Goal: Task Accomplishment & Management: Use online tool/utility

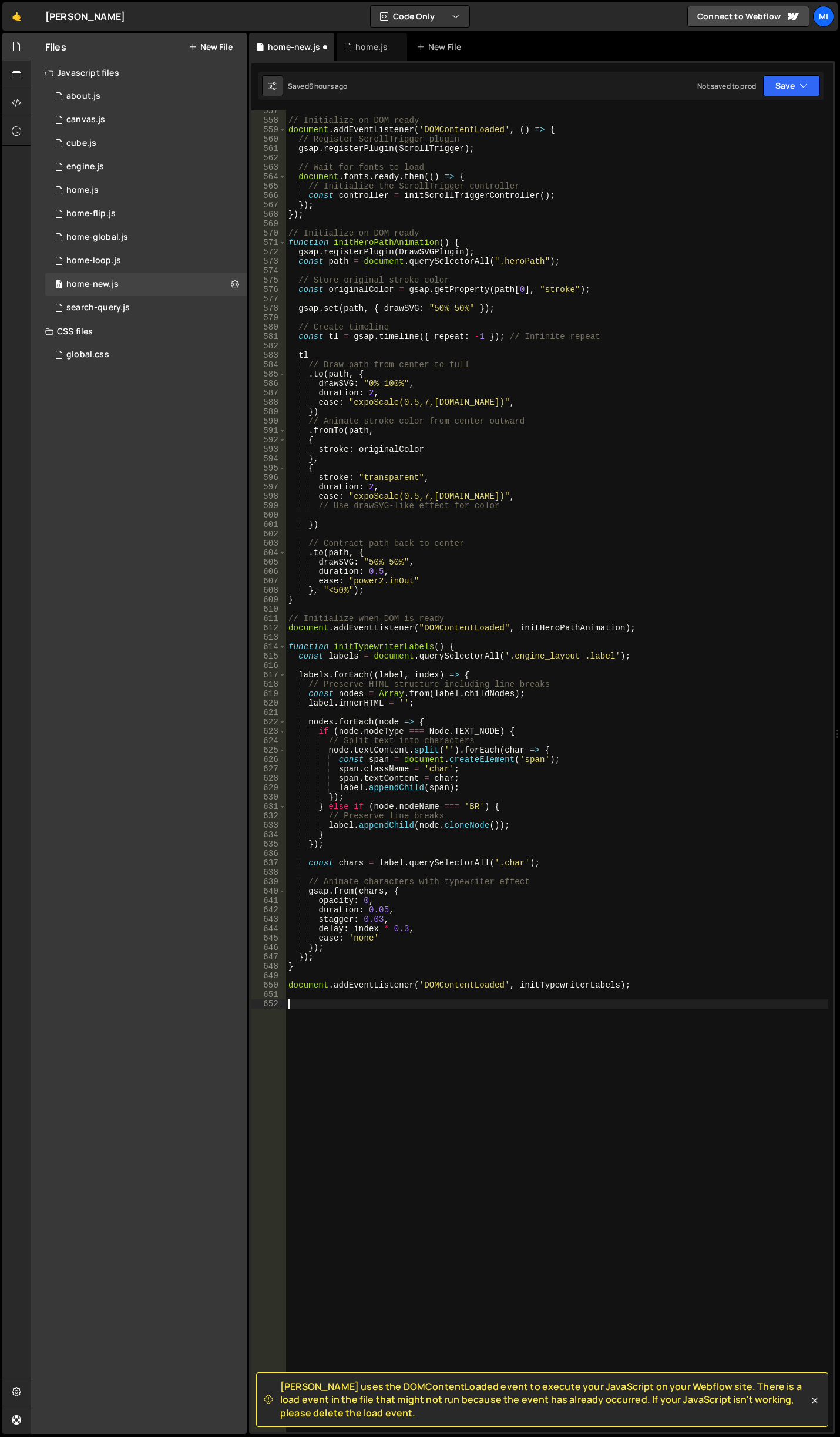
scroll to position [5259, 0]
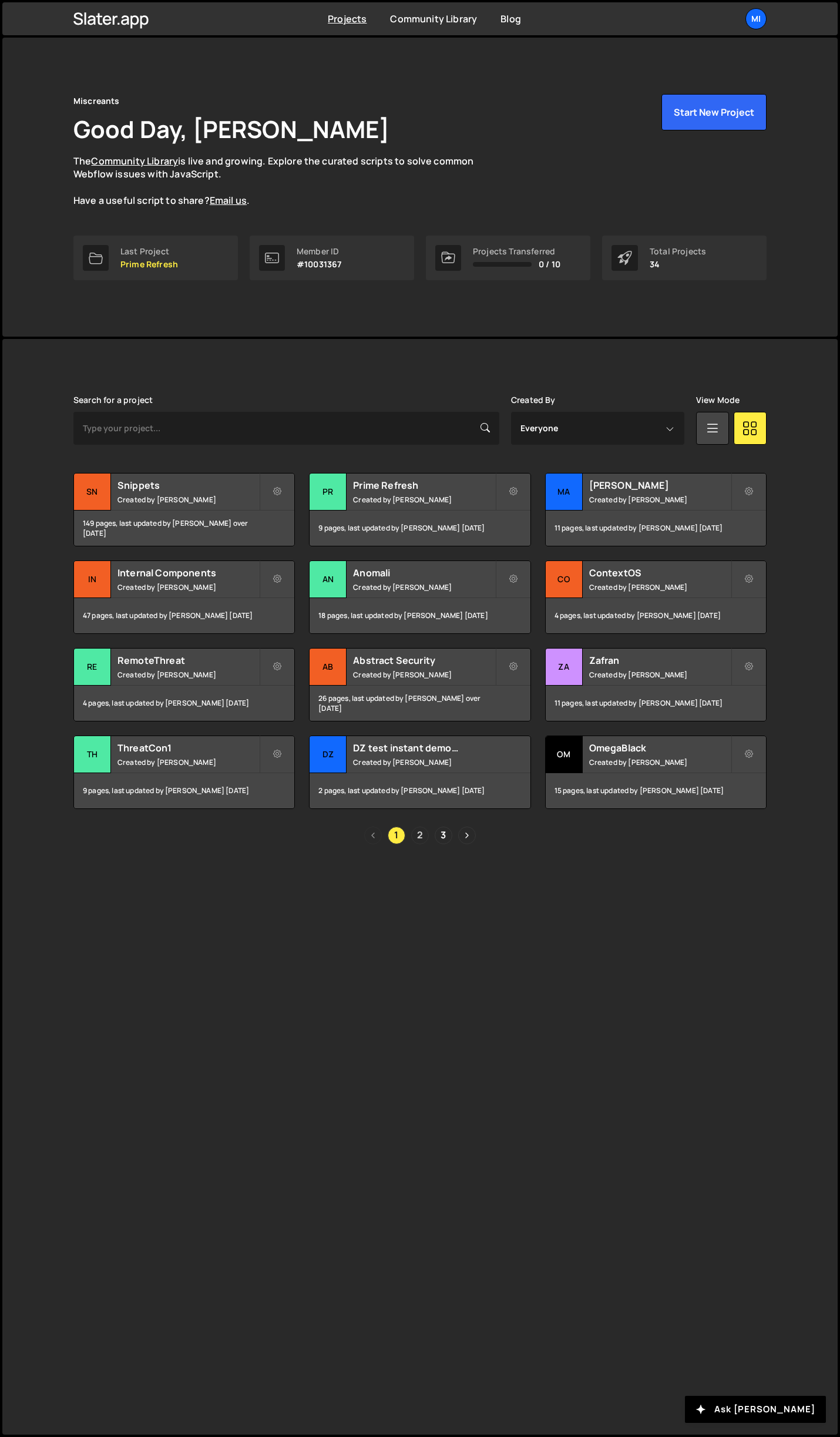
click at [417, 834] on link "2" at bounding box center [420, 835] width 18 height 18
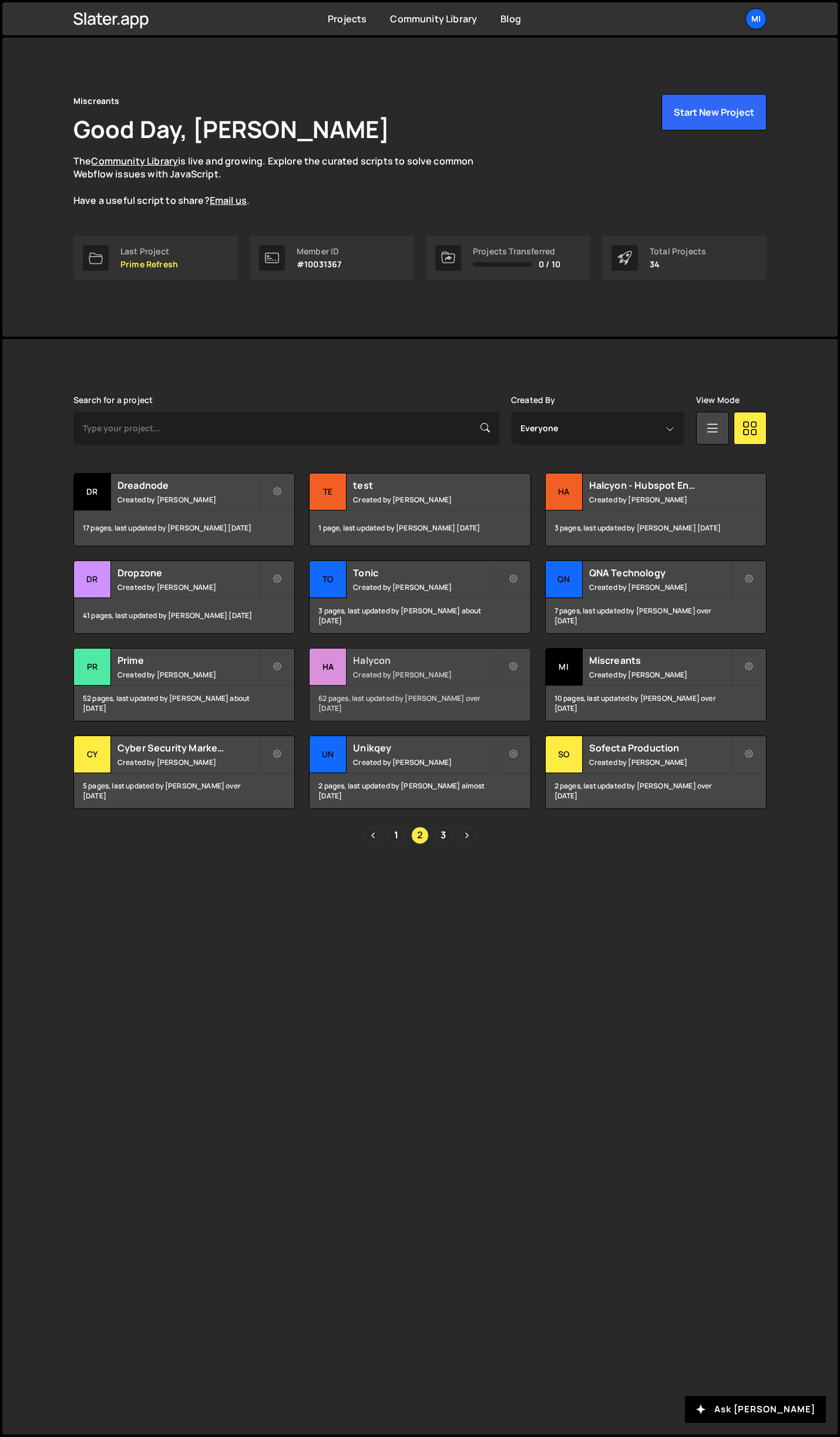
click at [468, 662] on h2 "Halycon" at bounding box center [424, 660] width 142 height 13
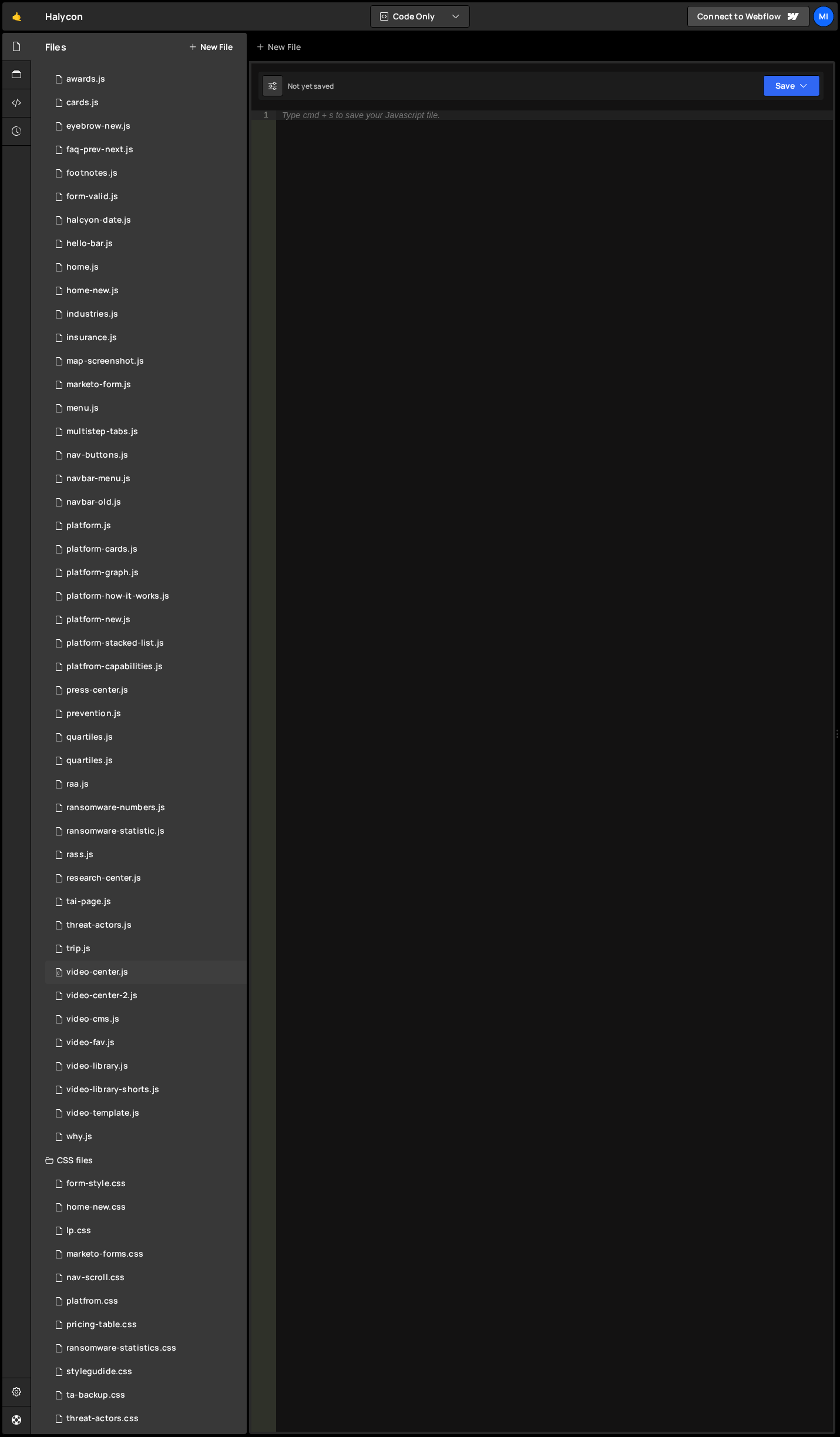
scroll to position [96, 0]
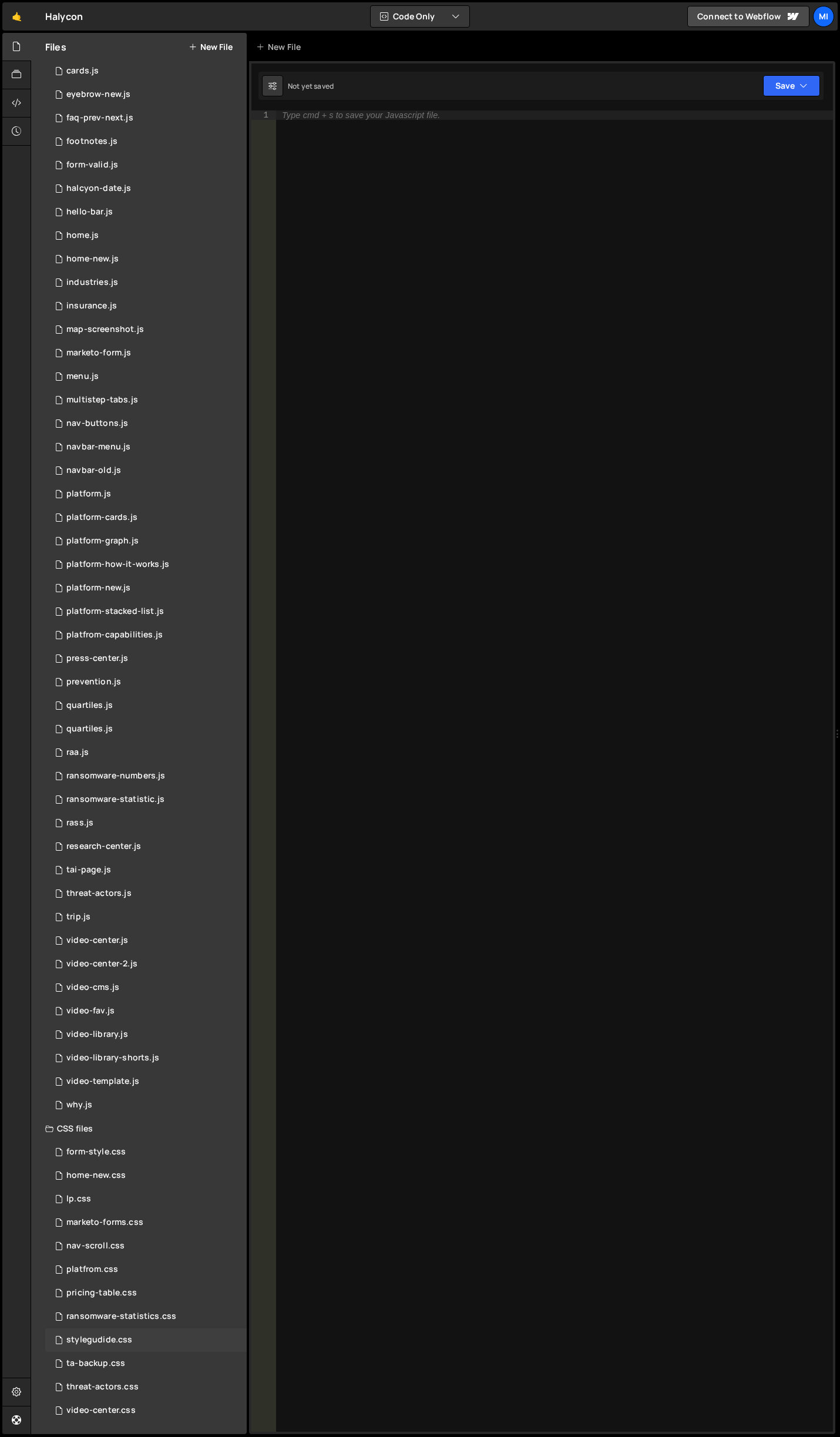
click at [146, 1336] on div "stylegudide.css 0" at bounding box center [146, 1340] width 202 height 23
click at [113, 1202] on div "lp.css 0" at bounding box center [146, 1199] width 202 height 23
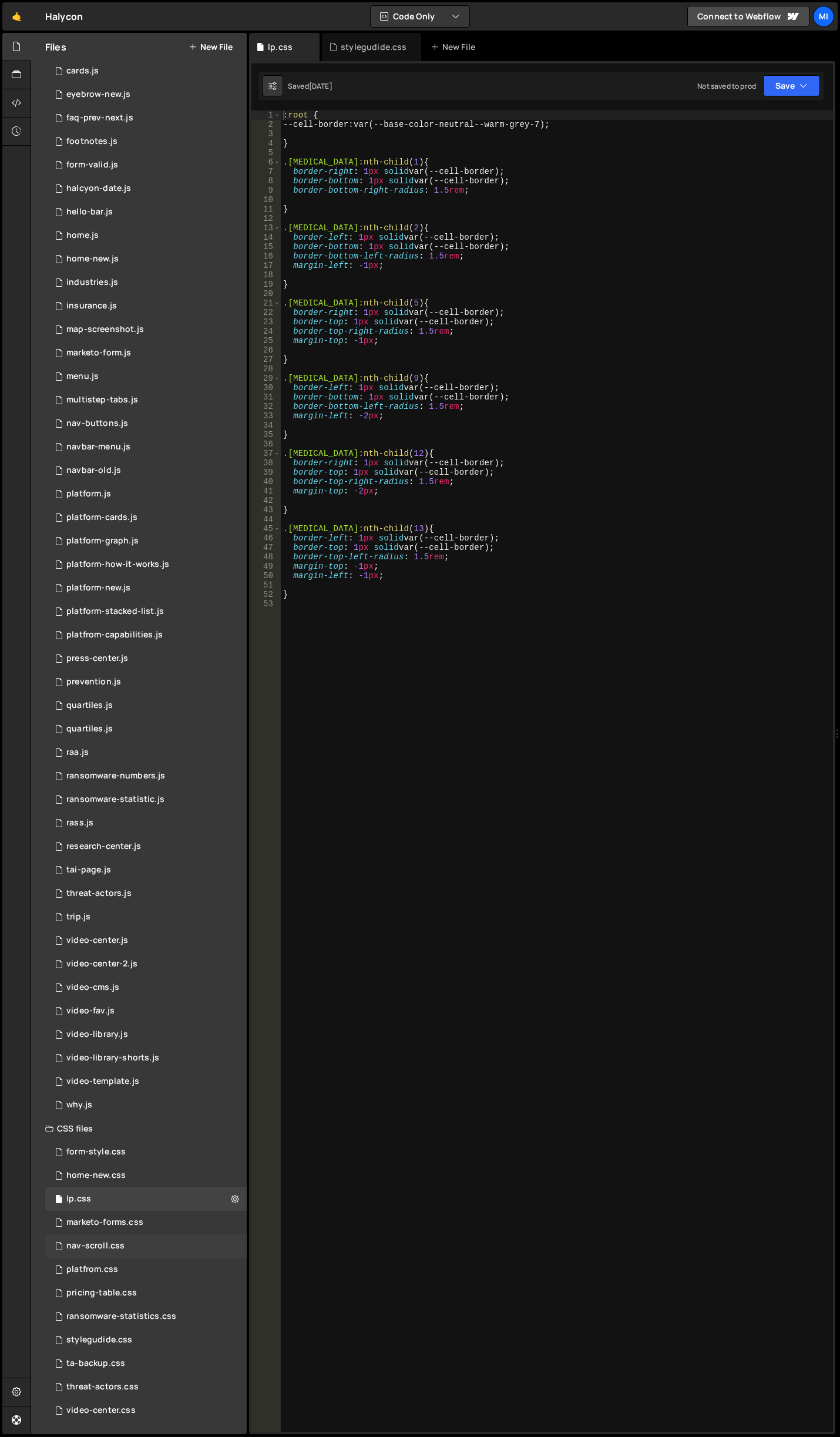
click at [135, 1252] on div "nav-scroll.css 0" at bounding box center [146, 1246] width 202 height 23
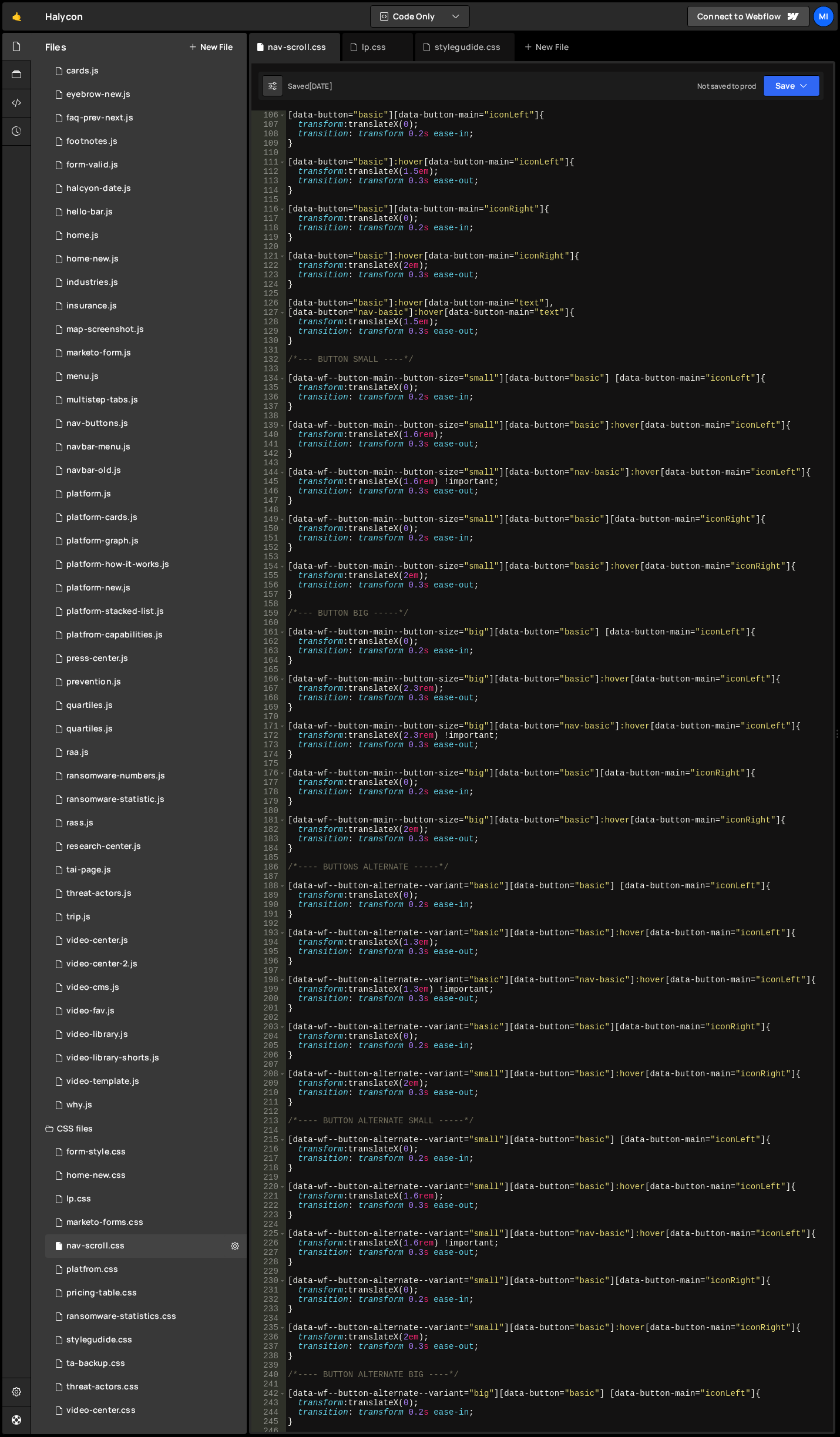
scroll to position [987, 0]
click at [654, 157] on div "[ data-button = " basic " ][ data-button-main = " iconLeft " ] { transform : tr…" at bounding box center [556, 781] width 543 height 1340
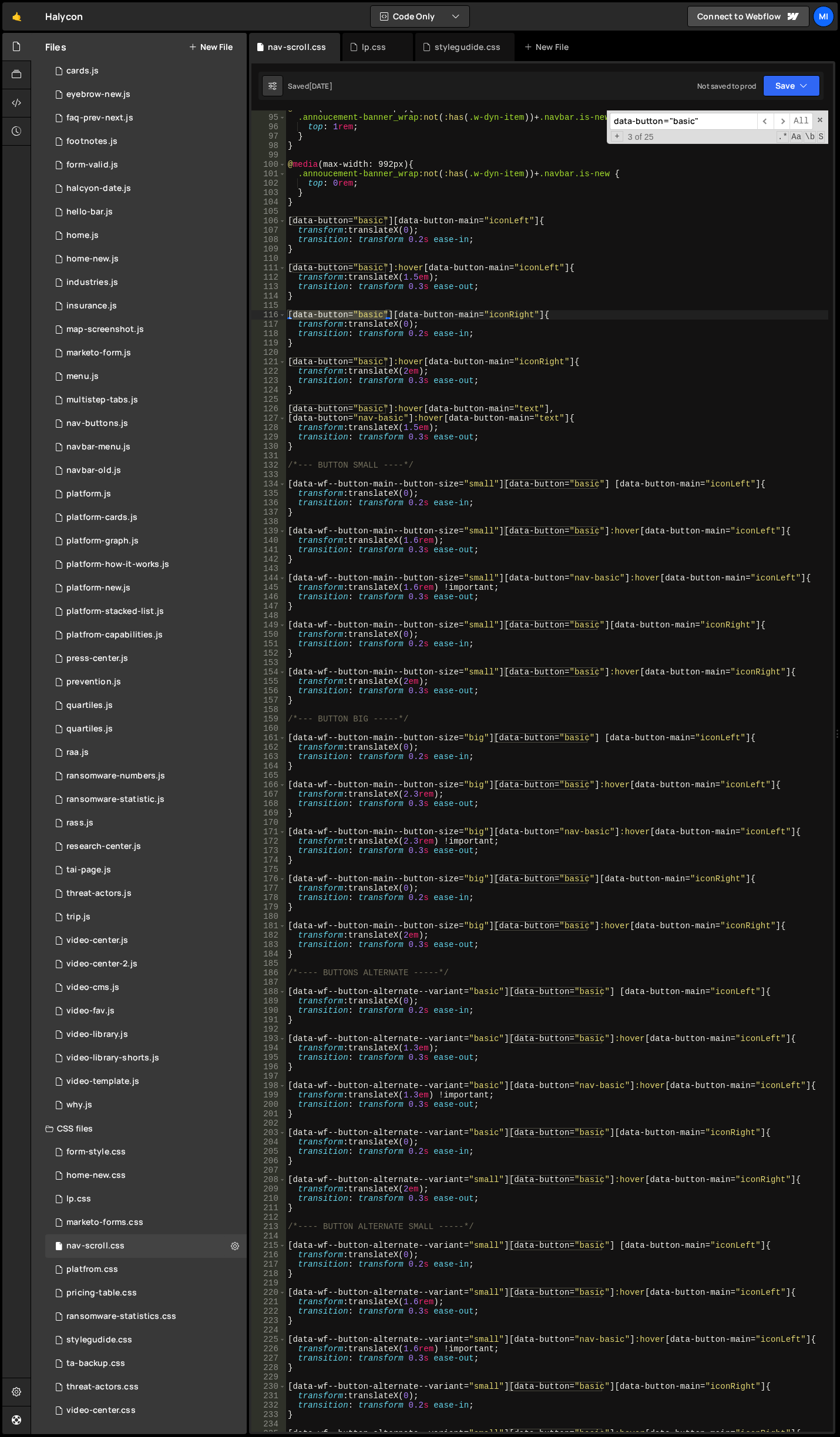
scroll to position [846, 0]
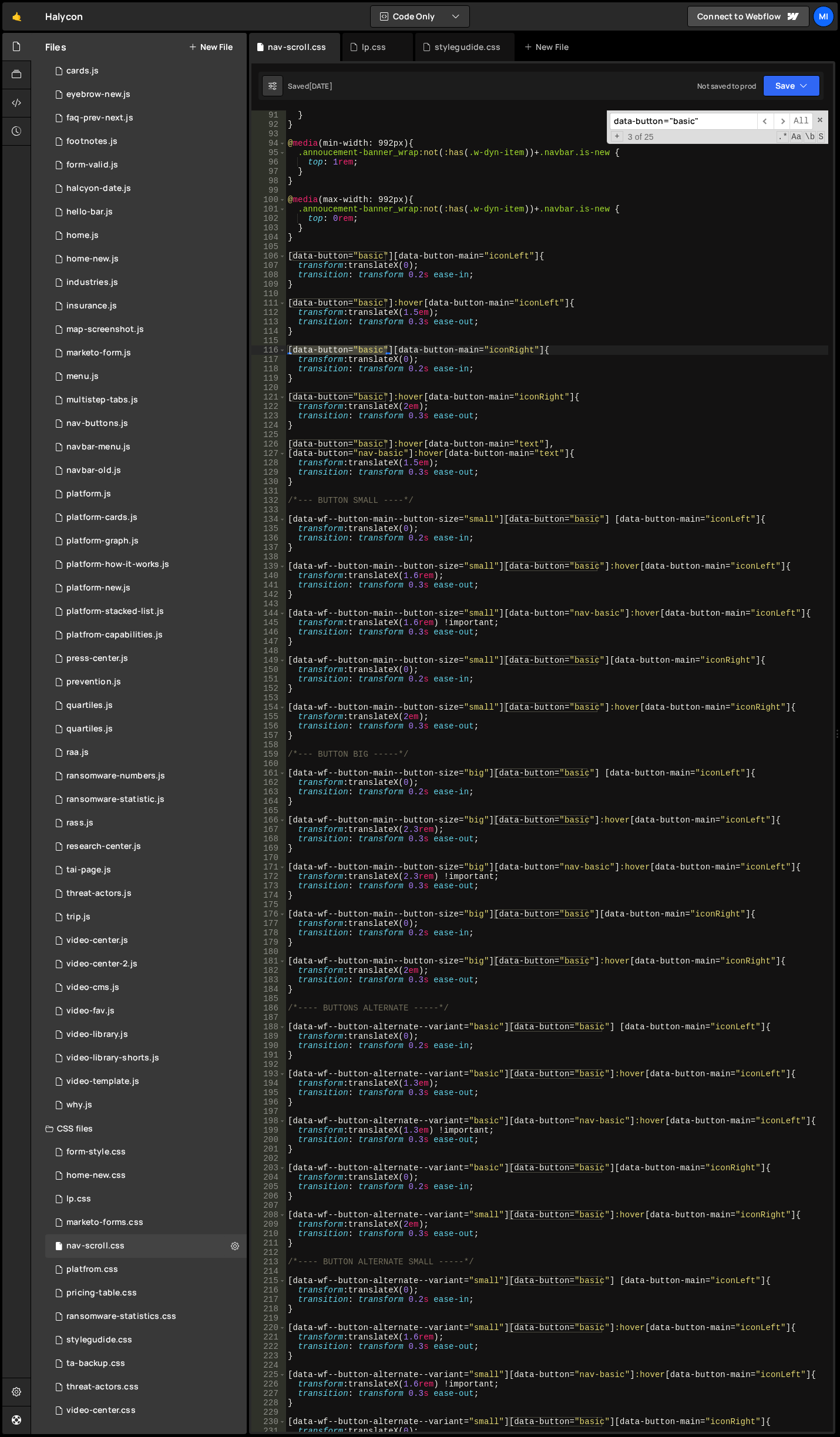
type input "data-button="basic""
click at [464, 345] on div "} } @ media (min-width: 992px) { .annoucement-banner_wrap :not ( :has ( .w-dyn-…" at bounding box center [556, 781] width 543 height 1340
click at [461, 315] on div "} } @ media (min-width: 992px) { .annoucement-banner_wrap :not ( :has ( .w-dyn-…" at bounding box center [556, 781] width 543 height 1340
click at [415, 311] on div "} } @ media (min-width: 992px) { .annoucement-banner_wrap :not ( :has ( .w-dyn-…" at bounding box center [556, 781] width 543 height 1340
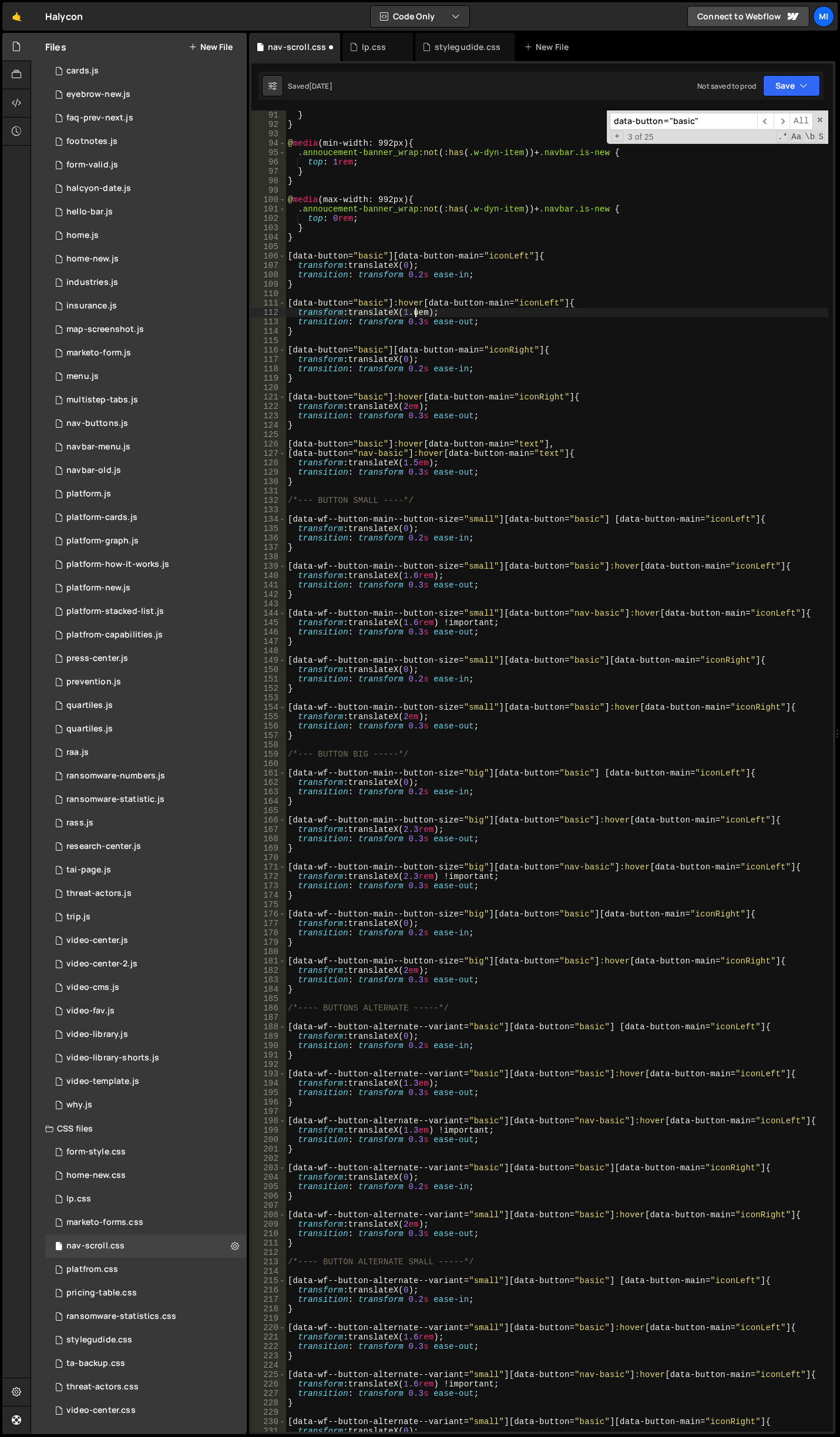
click at [414, 310] on div "} } @ media (min-width: 992px) { .annoucement-banner_wrap :not ( :has ( .w-dyn-…" at bounding box center [556, 781] width 543 height 1340
click at [417, 265] on div "} } @ media (min-width: 992px) { .annoucement-banner_wrap :not ( :has ( .w-dyn-…" at bounding box center [556, 781] width 543 height 1340
click at [417, 308] on div "} } @ media (min-width: 992px) { .annoucement-banner_wrap :not ( :has ( .w-dyn-…" at bounding box center [556, 781] width 543 height 1340
type textarea "transform: translateX(1.7em);"
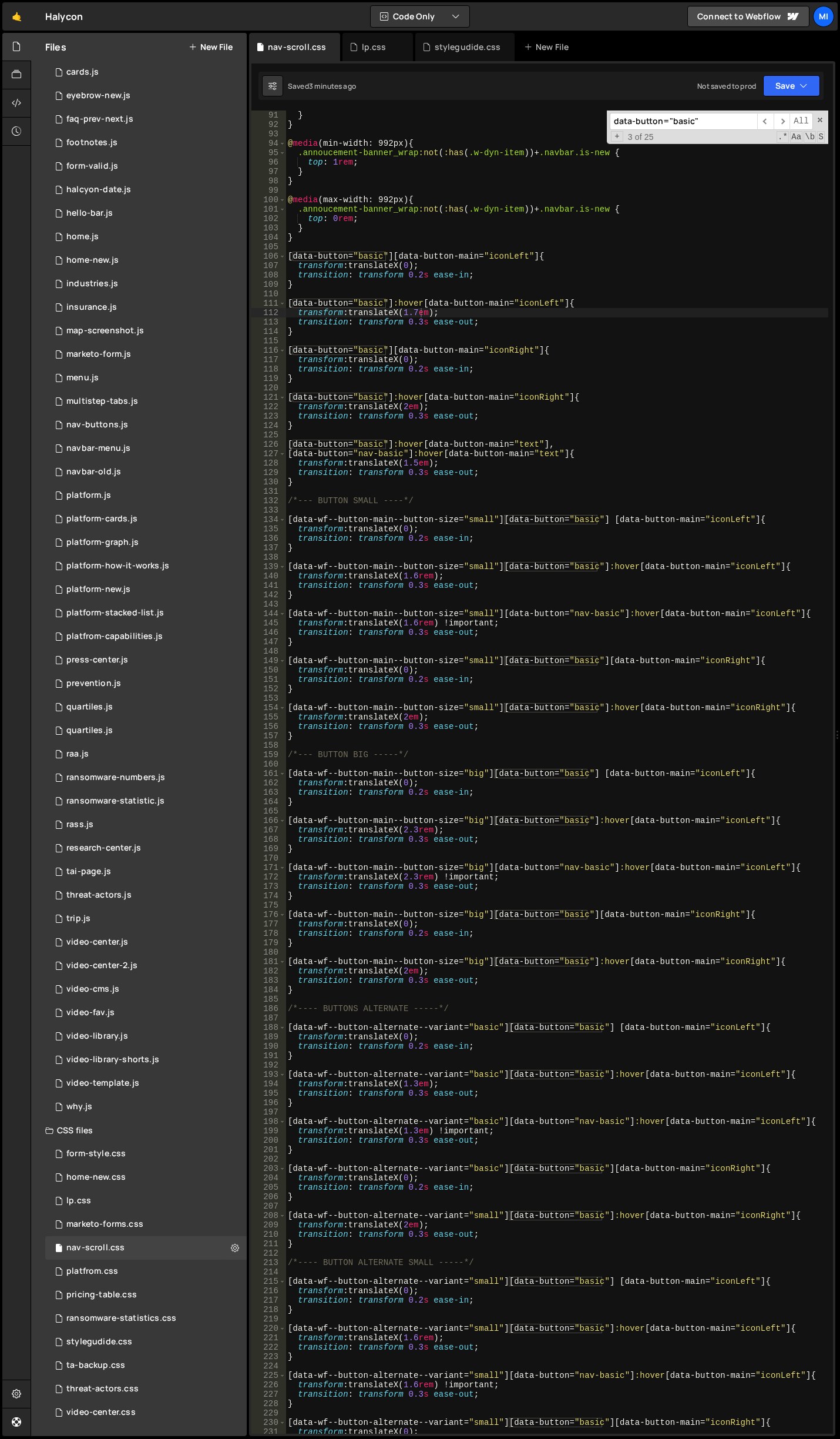
click at [706, 128] on input "data-button="basic"" at bounding box center [683, 122] width 147 height 17
